Goal: Task Accomplishment & Management: Use online tool/utility

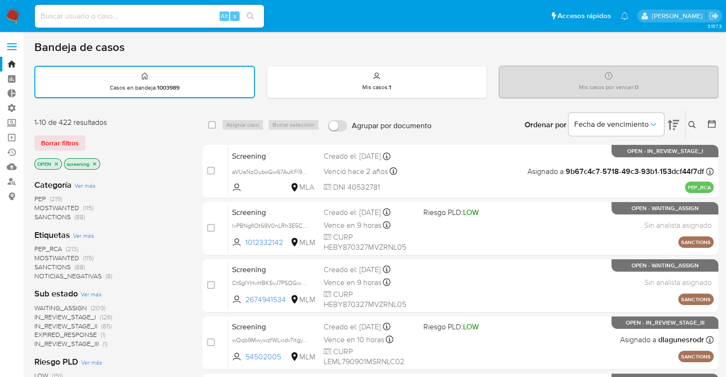
click at [94, 137] on div "Borrar filtros" at bounding box center [110, 143] width 153 height 15
click at [40, 263] on span "SANCTIONS" at bounding box center [52, 267] width 36 height 10
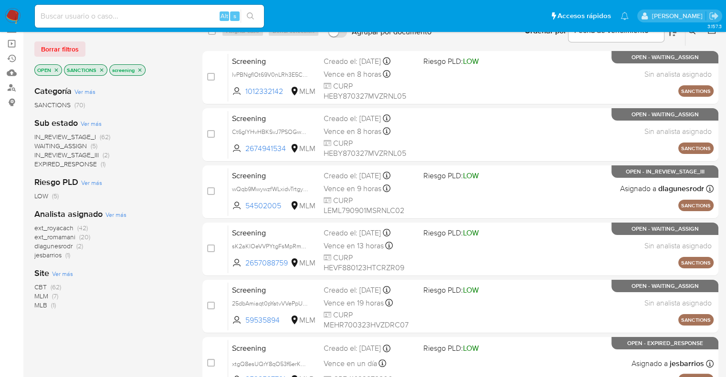
scroll to position [100, 0]
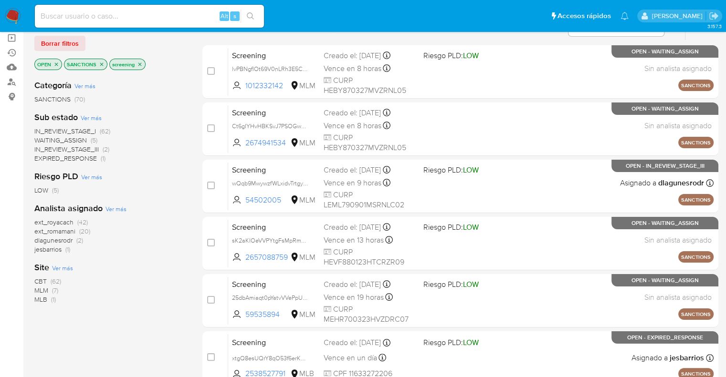
click at [41, 278] on span "CBT" at bounding box center [40, 282] width 12 height 10
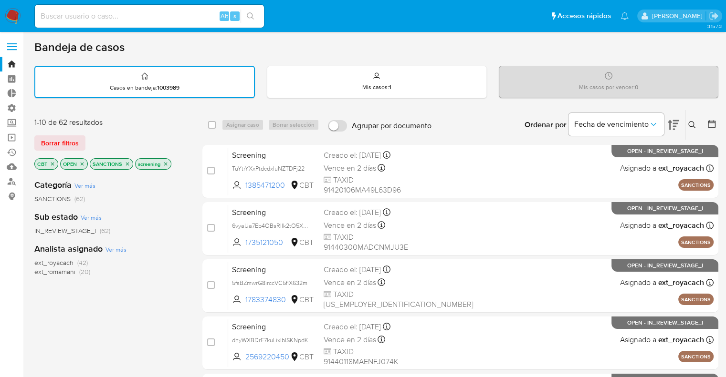
click at [128, 165] on icon "close-filter" at bounding box center [128, 164] width 6 height 6
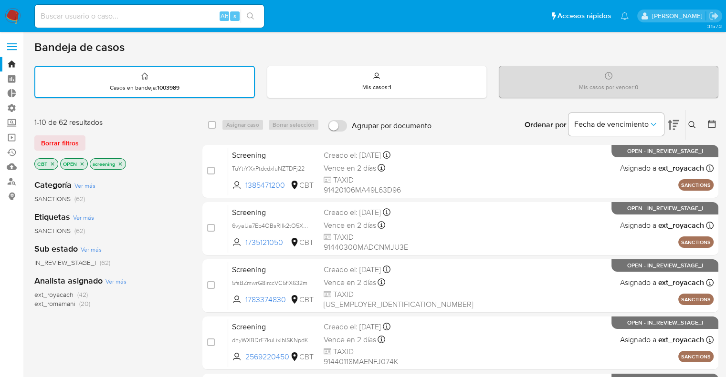
click at [52, 164] on icon "close-filter" at bounding box center [53, 164] width 6 height 6
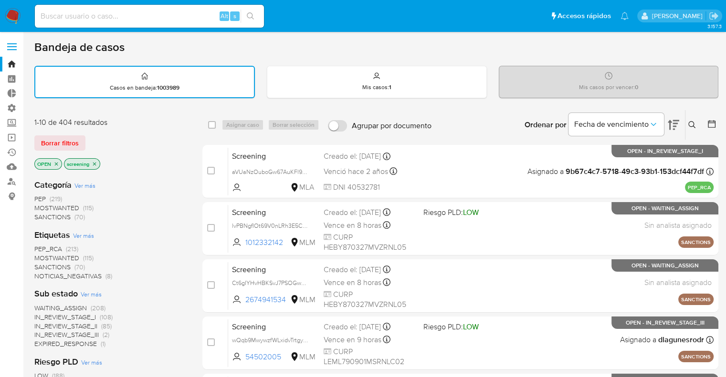
click at [40, 263] on span "SANCTIONS" at bounding box center [52, 267] width 36 height 10
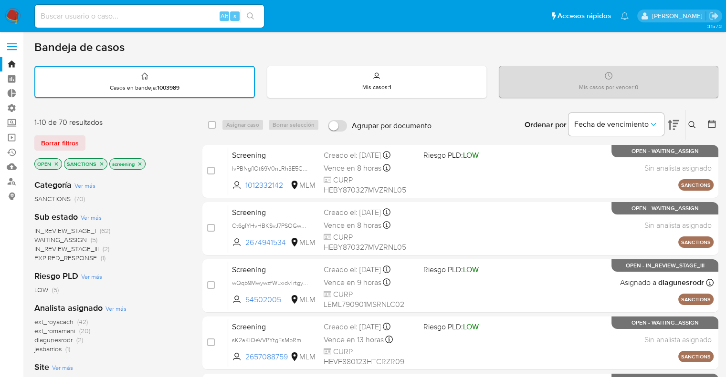
click at [102, 164] on icon "close-filter" at bounding box center [101, 163] width 3 height 3
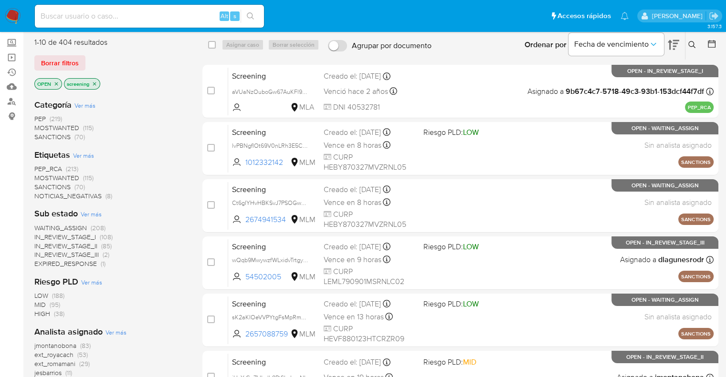
scroll to position [82, 0]
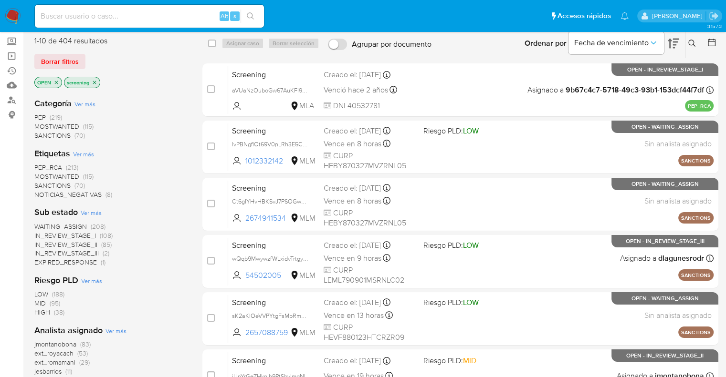
click at [38, 361] on span "ext_romamani" at bounding box center [54, 363] width 41 height 10
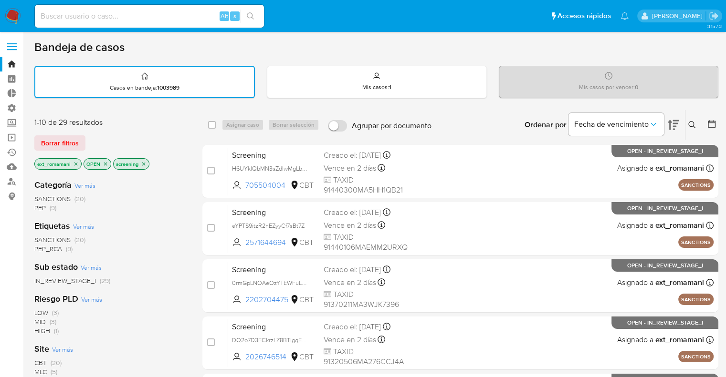
click at [76, 162] on icon "close-filter" at bounding box center [75, 163] width 3 height 3
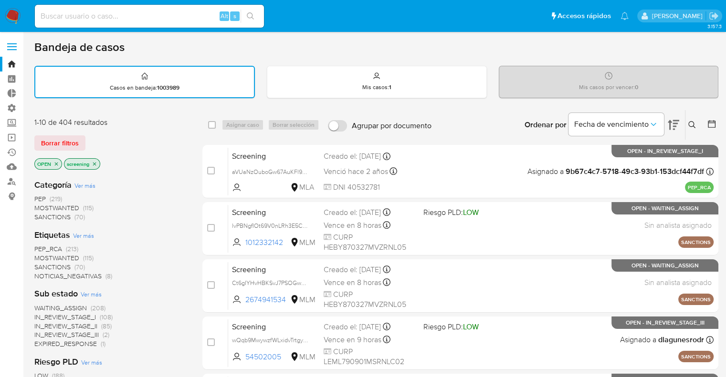
click at [42, 254] on span "MOSTWANTED" at bounding box center [56, 258] width 45 height 10
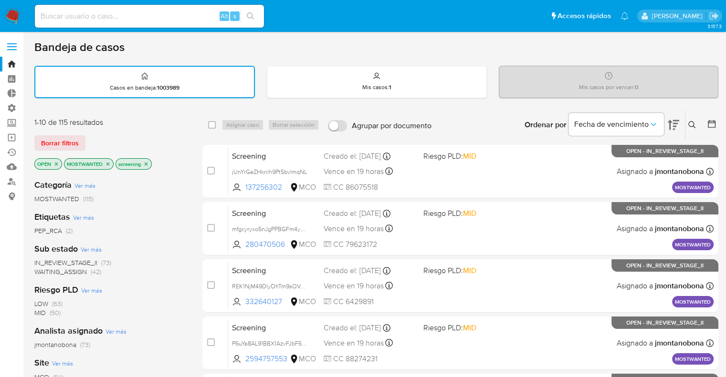
click at [40, 272] on span "WAITING_ASSIGN" at bounding box center [60, 272] width 52 height 10
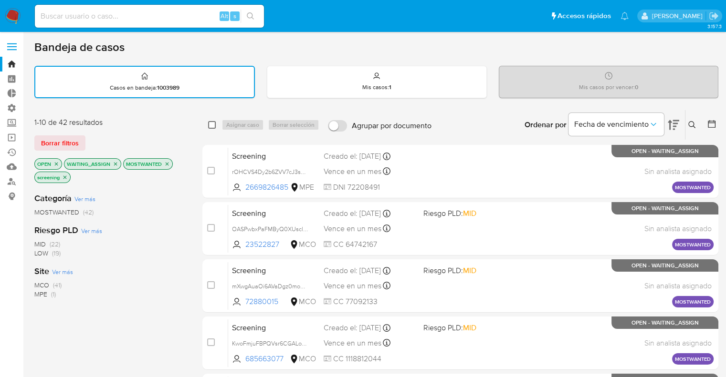
click at [213, 125] on input "checkbox" at bounding box center [212, 125] width 8 height 8
checkbox input "true"
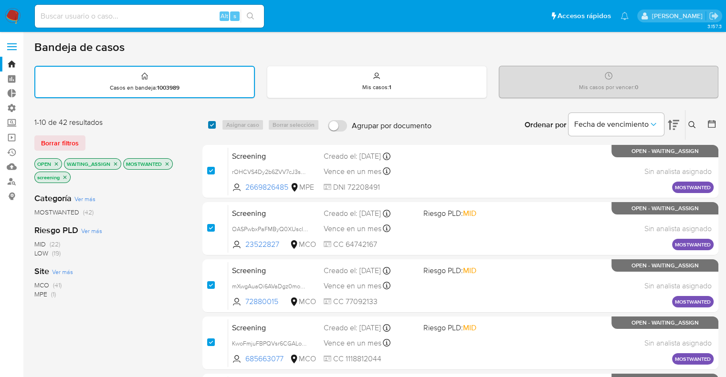
checkbox input "true"
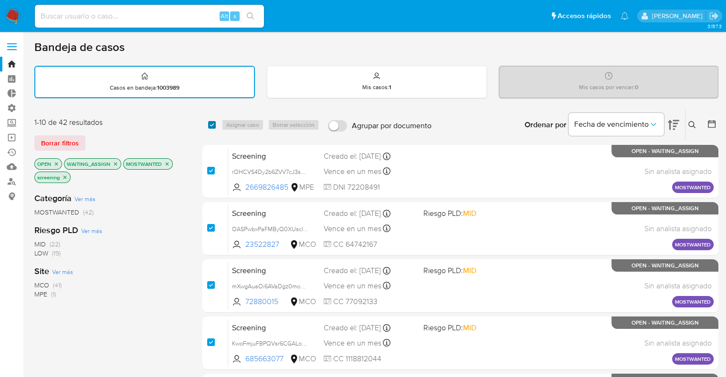
checkbox input "true"
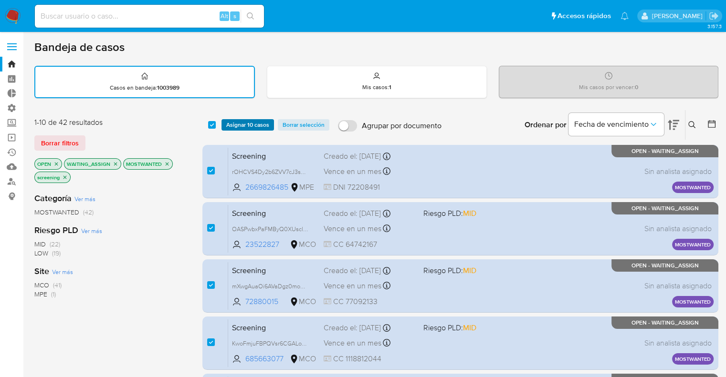
click at [229, 126] on span "Asignar 10 casos" at bounding box center [247, 125] width 43 height 10
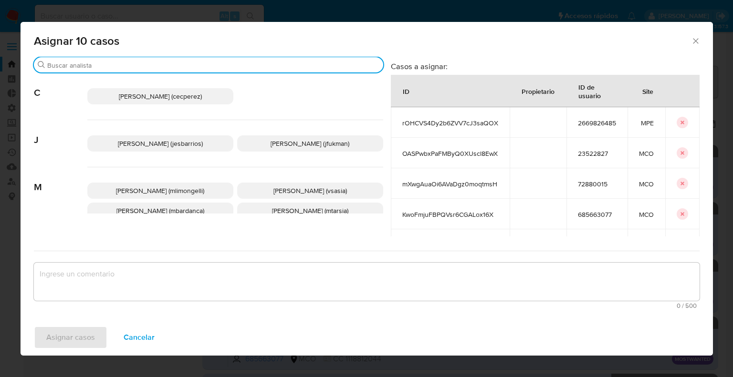
click at [187, 65] on input "Buscar" at bounding box center [213, 65] width 332 height 9
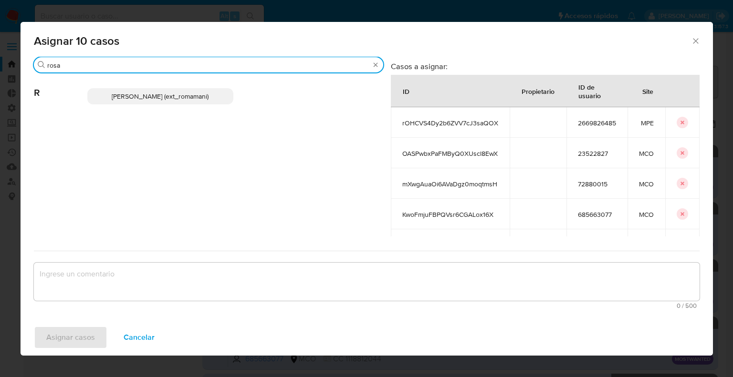
type input "rosa"
click at [210, 90] on p "[PERSON_NAME] (ext_romamani)" at bounding box center [160, 96] width 146 height 16
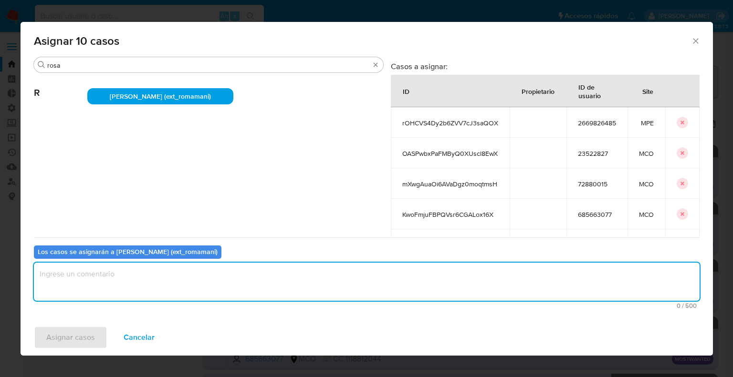
click at [162, 278] on textarea "assign-modal" at bounding box center [367, 282] width 666 height 38
type textarea "Asignación."
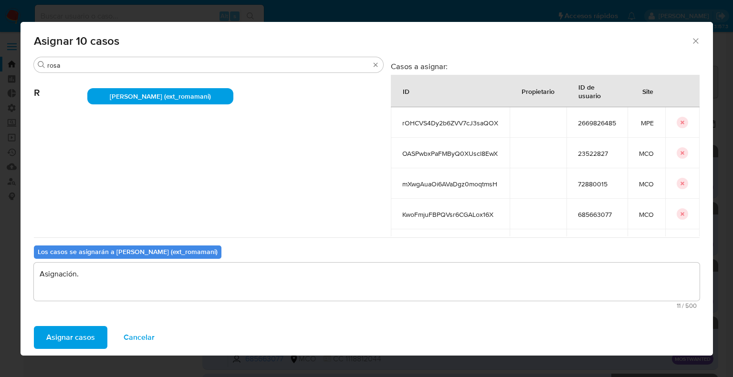
click at [98, 332] on button "Asignar casos" at bounding box center [70, 337] width 73 height 23
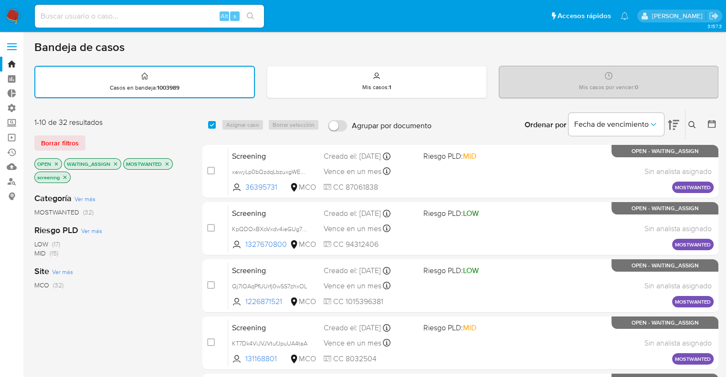
click at [115, 164] on icon "close-filter" at bounding box center [115, 163] width 3 height 3
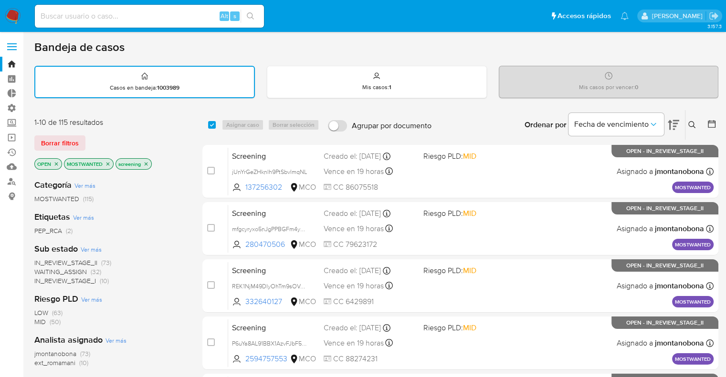
click at [107, 162] on icon "close-filter" at bounding box center [107, 163] width 3 height 3
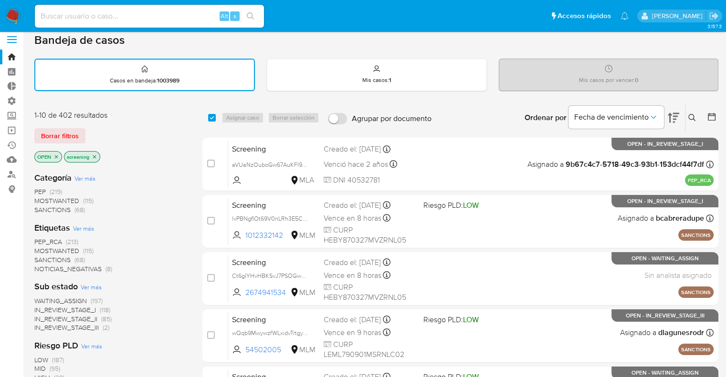
scroll to position [5, 0]
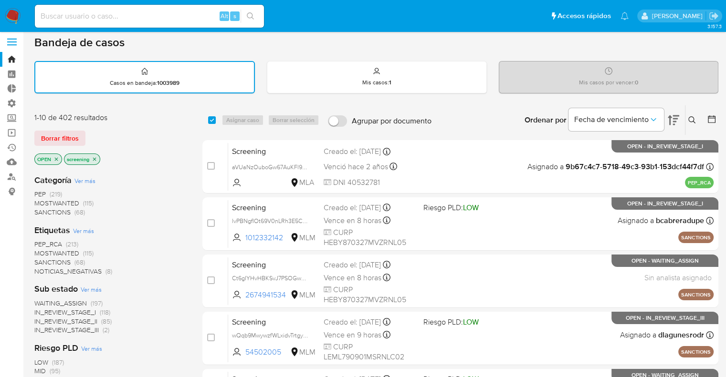
click at [104, 137] on div "Borrar filtros" at bounding box center [110, 138] width 153 height 15
